Goal: Use online tool/utility: Utilize a website feature to perform a specific function

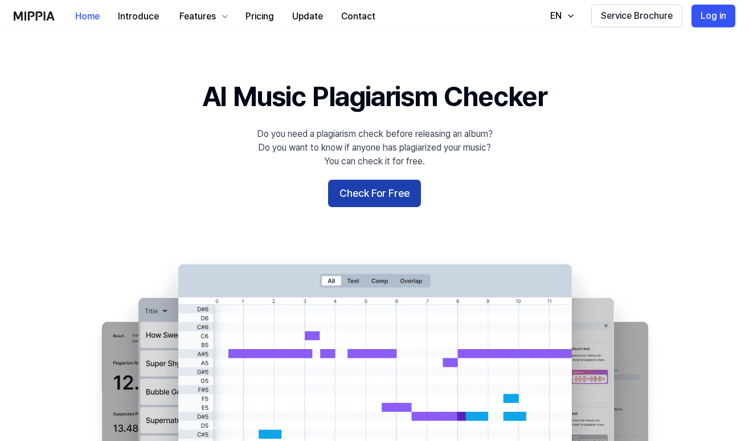
click at [375, 195] on button "Check For Free" at bounding box center [374, 193] width 93 height 27
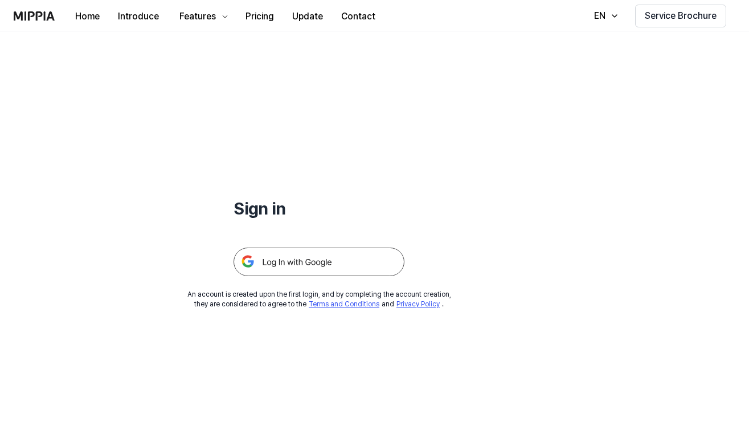
click at [339, 262] on img at bounding box center [319, 261] width 171 height 28
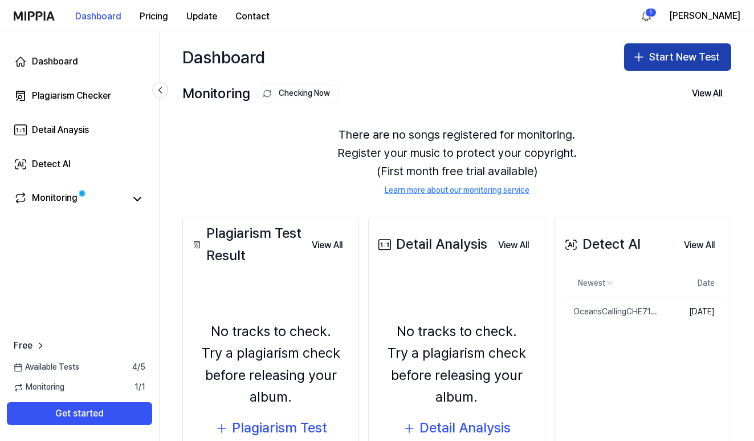
click at [675, 59] on button "Start New Test" at bounding box center [677, 56] width 107 height 27
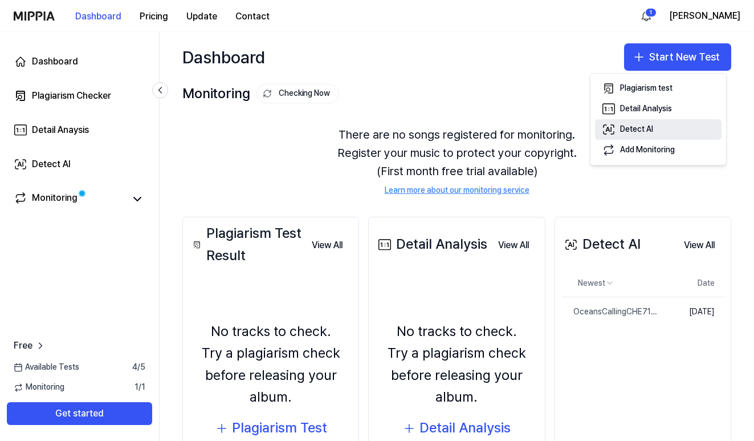
click at [643, 129] on div "Detect AI" at bounding box center [636, 129] width 33 height 11
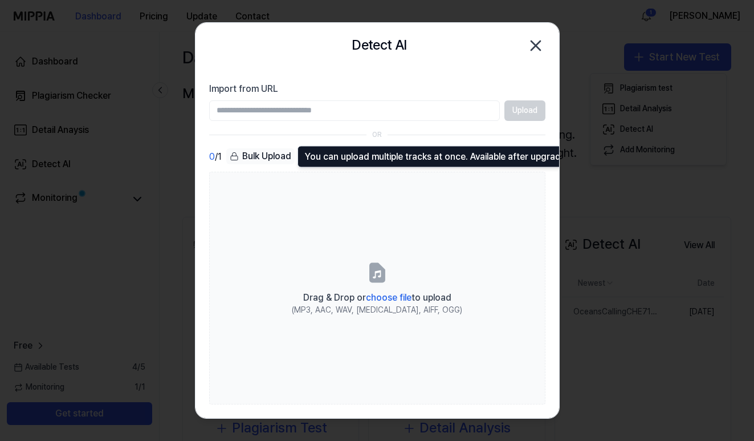
click at [265, 156] on div "Bulk Upload" at bounding box center [260, 156] width 68 height 16
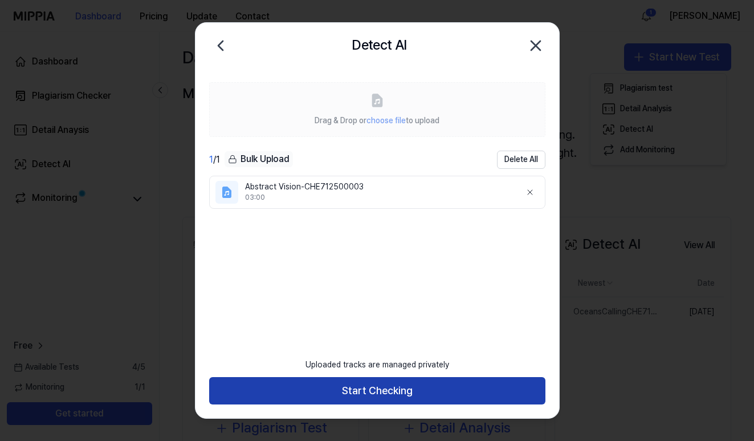
click at [364, 389] on button "Start Checking" at bounding box center [377, 390] width 336 height 27
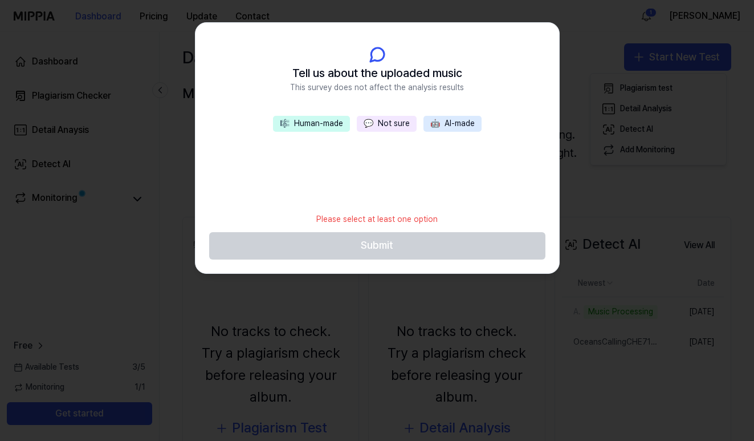
click at [317, 123] on button "🎼 Human-made" at bounding box center [311, 124] width 77 height 16
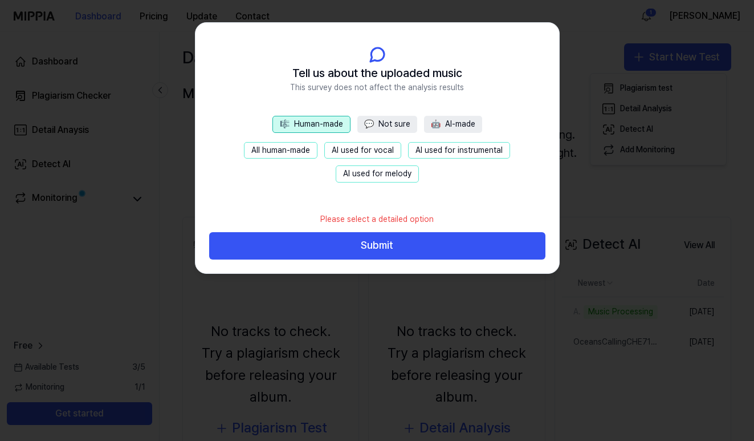
click at [462, 124] on button "🤖 AI-made" at bounding box center [453, 124] width 58 height 17
click at [325, 124] on button "🎼 Human-made" at bounding box center [310, 124] width 77 height 17
click at [274, 150] on button "All human-made" at bounding box center [281, 150] width 74 height 17
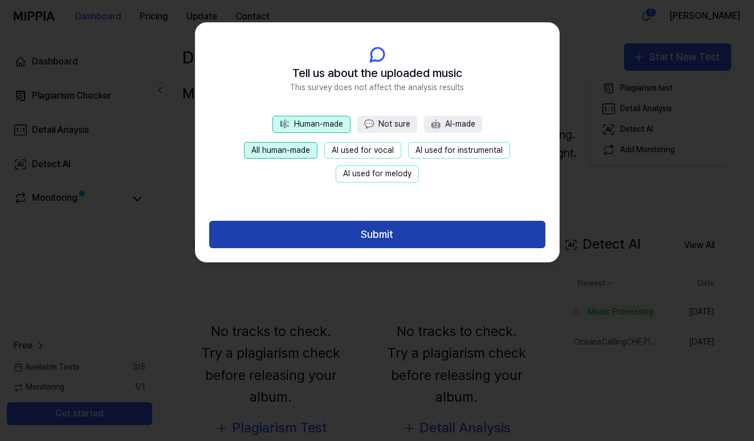
click at [376, 234] on button "Submit" at bounding box center [377, 234] width 336 height 27
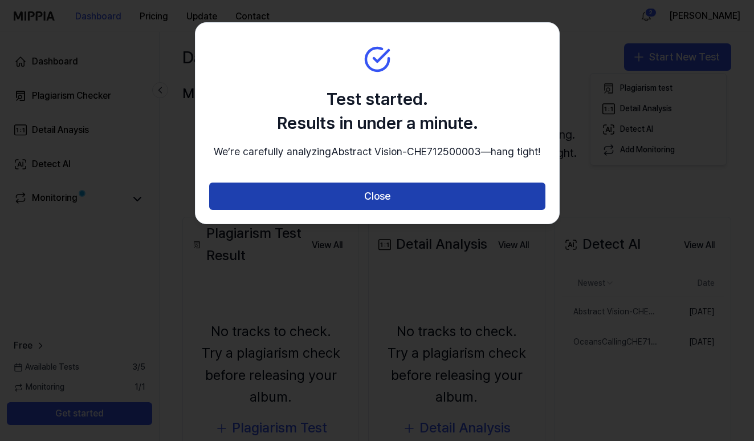
click at [381, 209] on button "Close" at bounding box center [377, 195] width 336 height 27
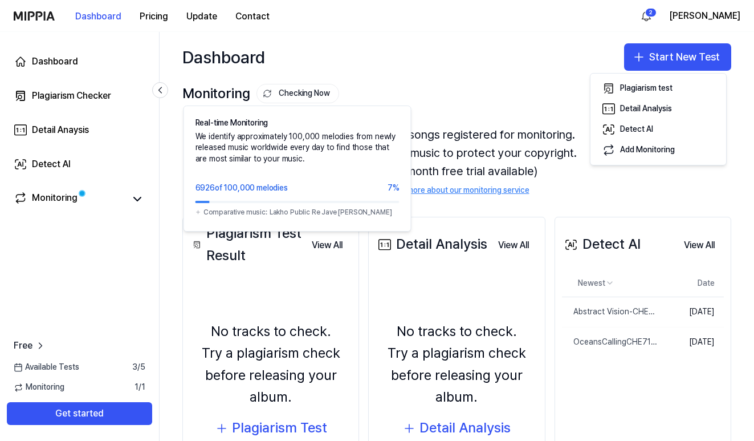
click at [297, 95] on button "Checking Now" at bounding box center [297, 93] width 83 height 19
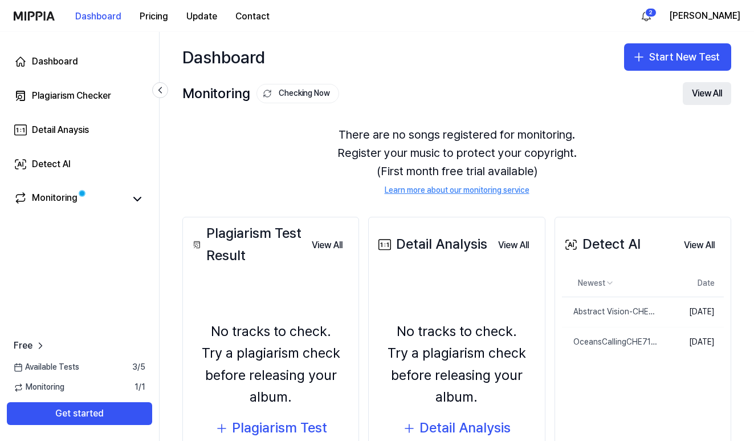
click at [700, 92] on button "View All" at bounding box center [707, 93] width 48 height 23
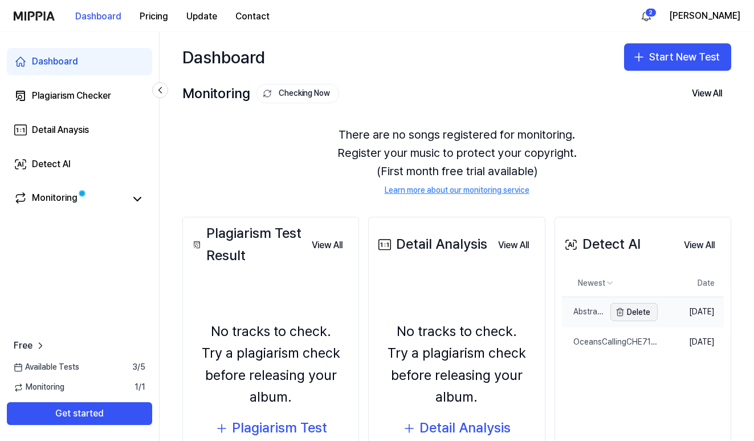
click at [627, 313] on button "Delete" at bounding box center [633, 312] width 47 height 18
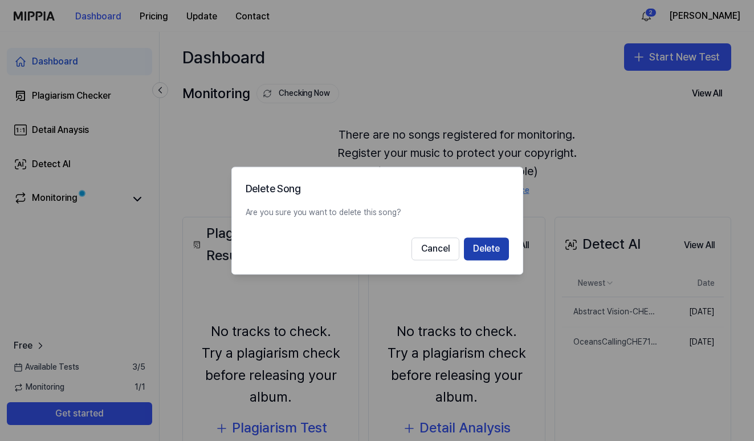
click at [488, 251] on button "Delete" at bounding box center [486, 248] width 45 height 23
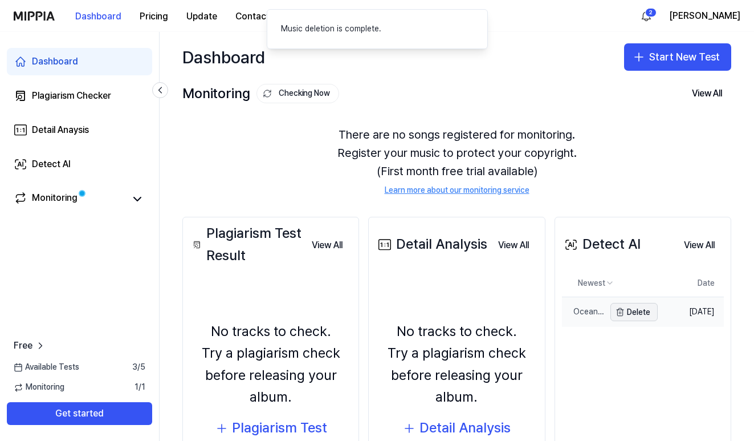
click at [629, 314] on button "Delete" at bounding box center [633, 312] width 47 height 18
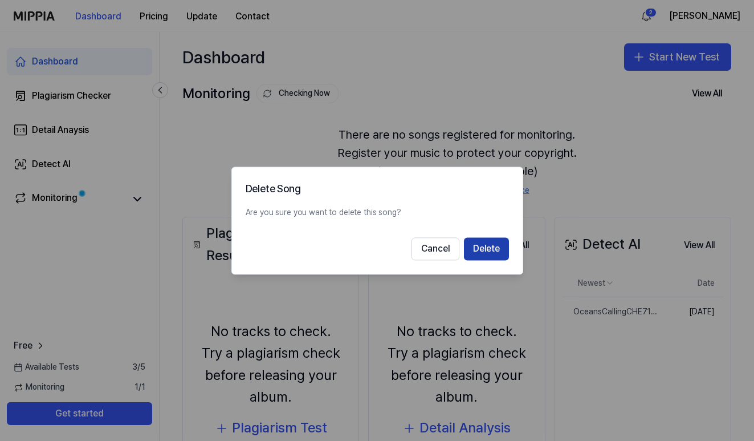
click at [487, 250] on button "Delete" at bounding box center [486, 248] width 45 height 23
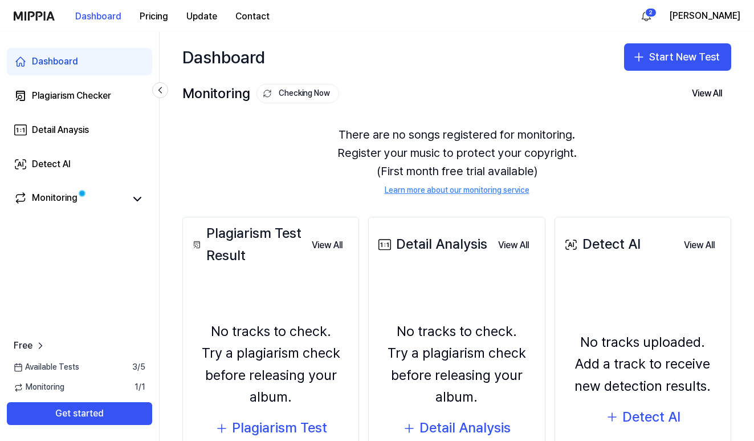
scroll to position [65, 0]
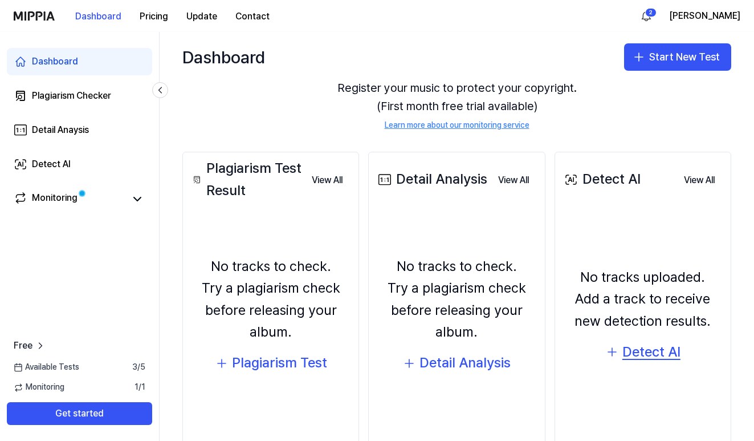
click at [648, 350] on div "Detect AI" at bounding box center [651, 352] width 58 height 22
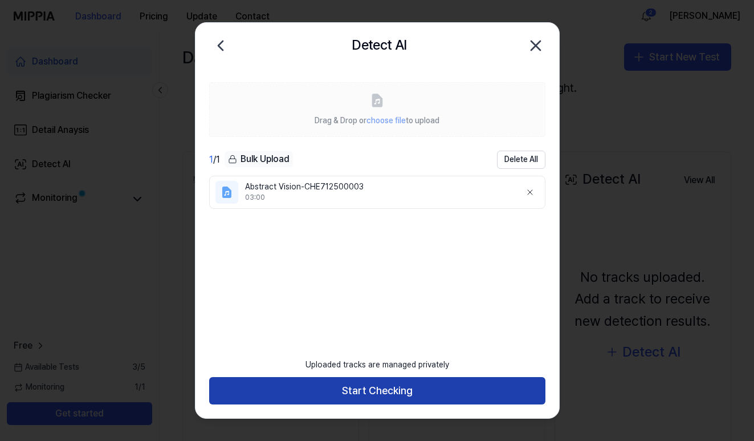
click at [368, 393] on button "Start Checking" at bounding box center [377, 390] width 336 height 27
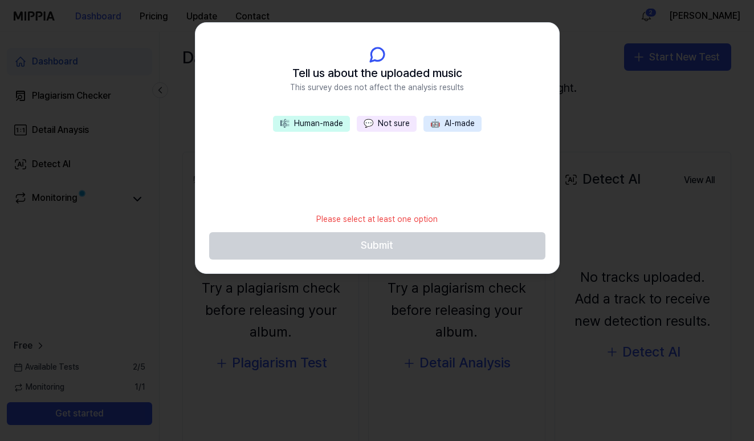
click at [315, 125] on button "🎼 Human-made" at bounding box center [311, 124] width 77 height 16
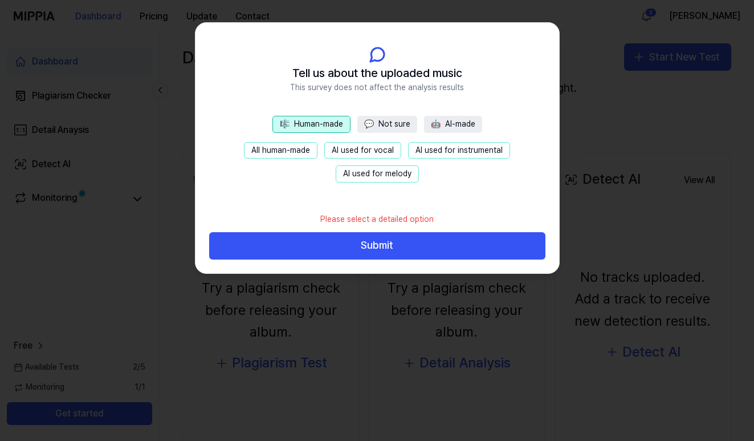
click at [292, 146] on button "All human-made" at bounding box center [281, 150] width 74 height 17
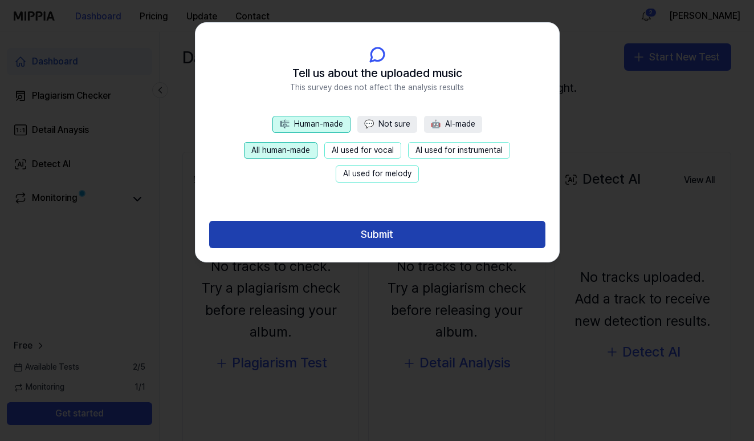
click at [369, 230] on button "Submit" at bounding box center [377, 234] width 336 height 27
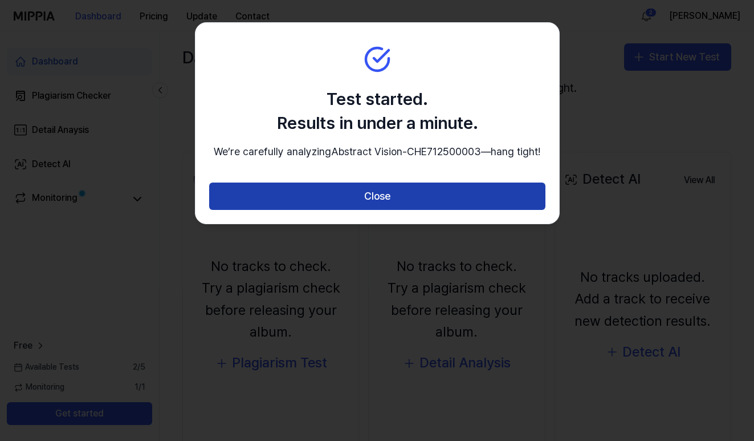
click at [378, 210] on button "Close" at bounding box center [377, 195] width 336 height 27
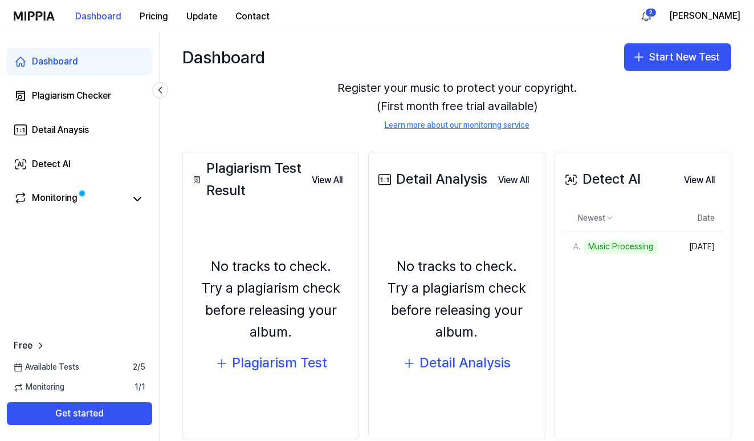
scroll to position [0, 0]
